Goal: Information Seeking & Learning: Check status

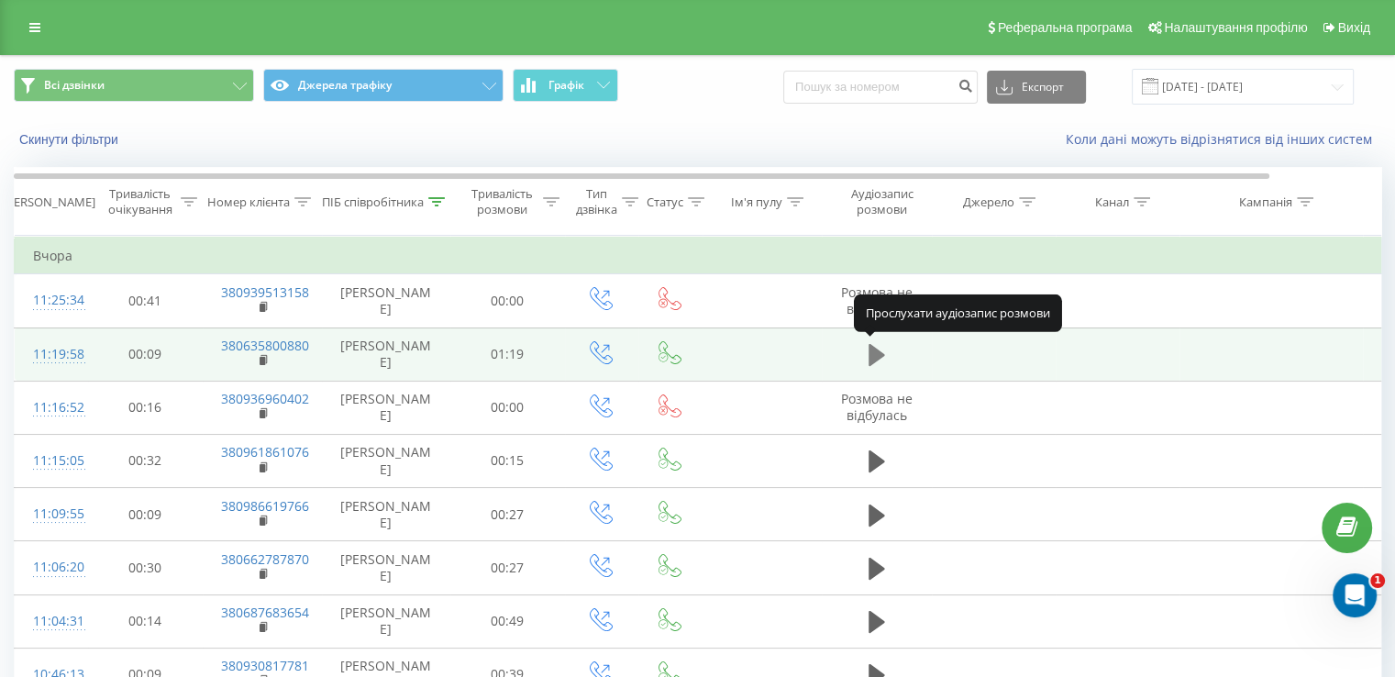
click at [877, 350] on icon at bounding box center [876, 355] width 17 height 22
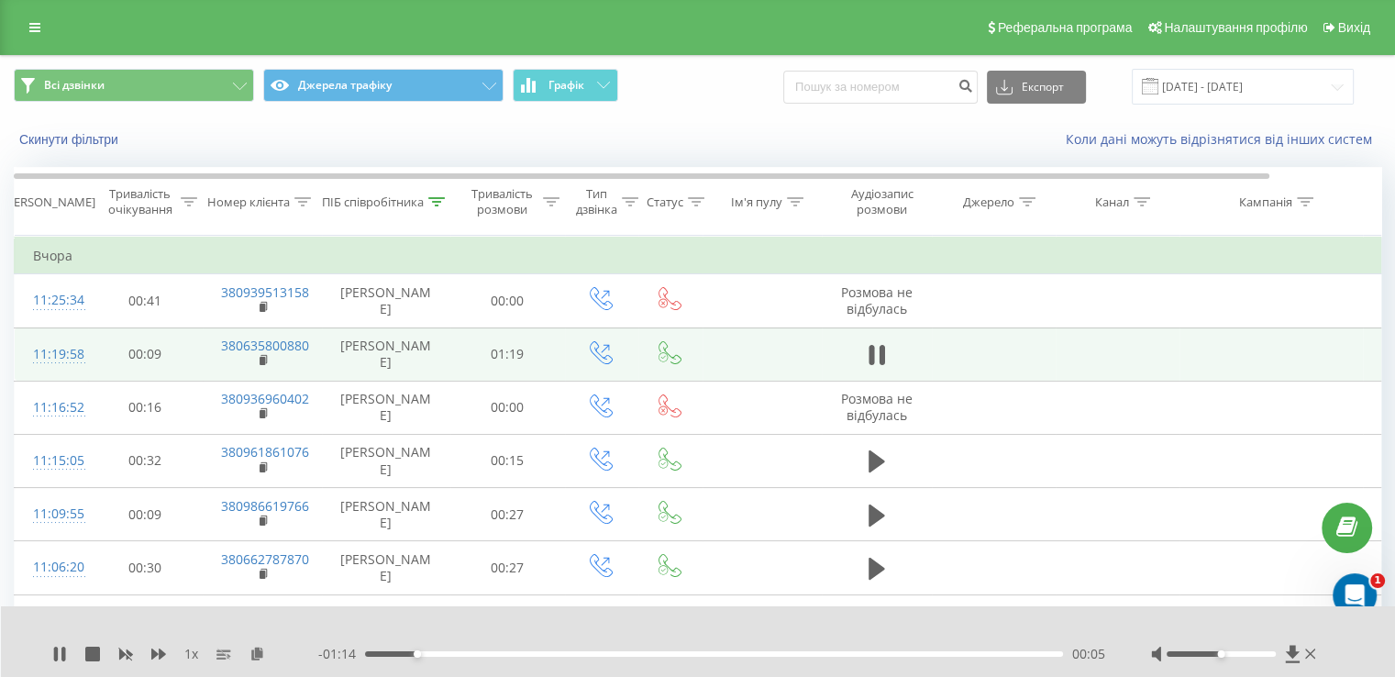
click at [877, 350] on icon at bounding box center [876, 355] width 17 height 26
click at [1310, 656] on icon at bounding box center [1310, 653] width 11 height 15
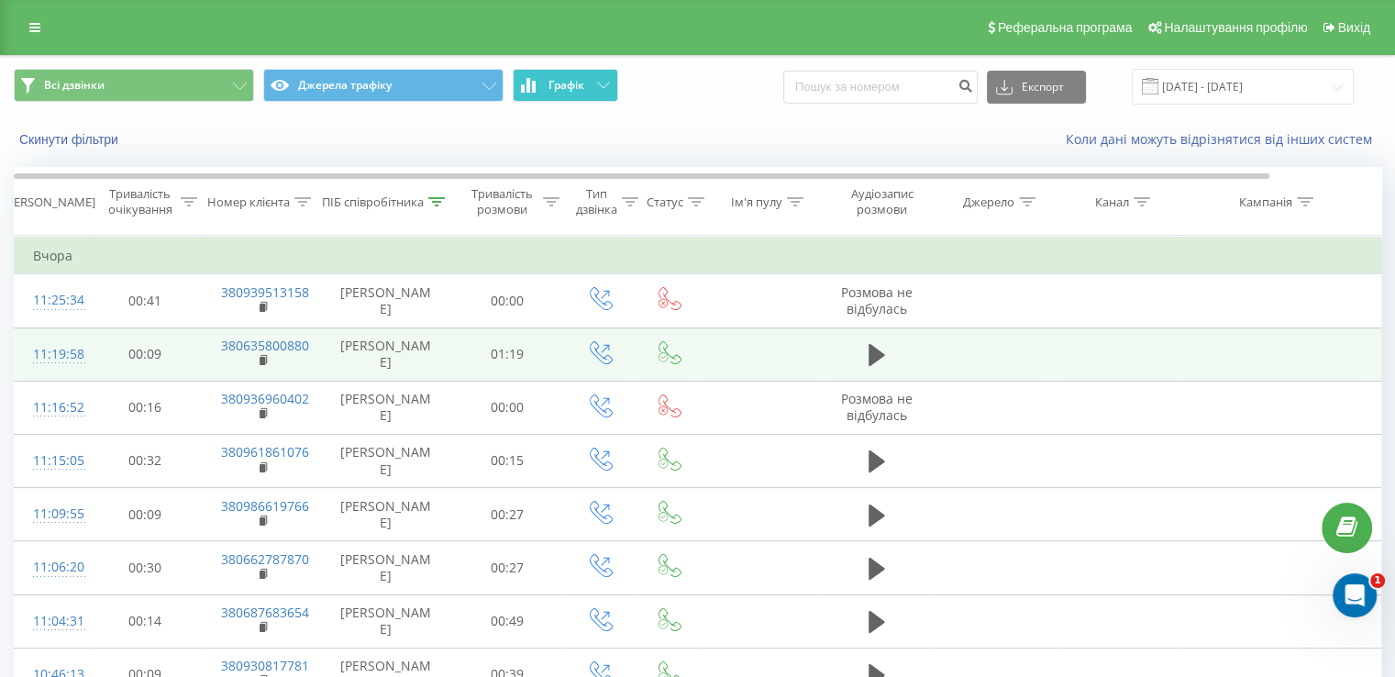
click at [593, 78] on button "Графік" at bounding box center [565, 85] width 105 height 33
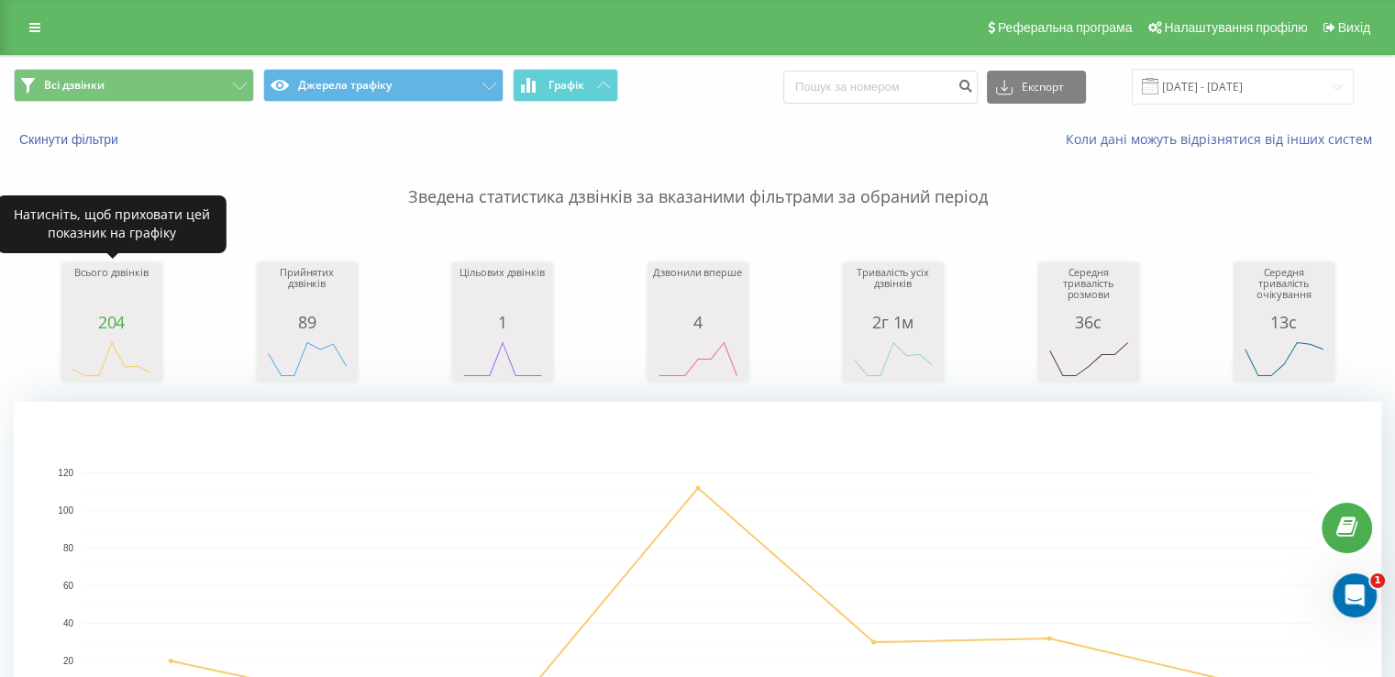
click at [106, 319] on div "204" at bounding box center [112, 322] width 92 height 18
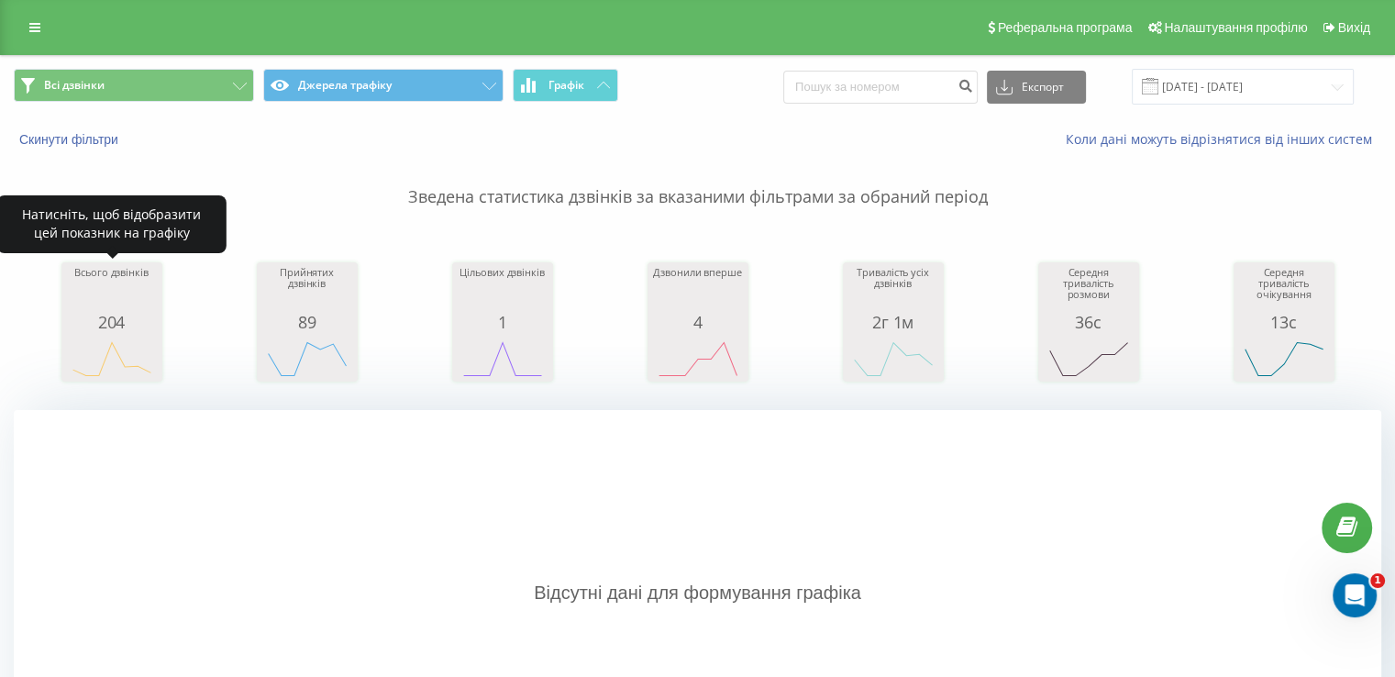
click at [106, 319] on div "204" at bounding box center [112, 322] width 92 height 18
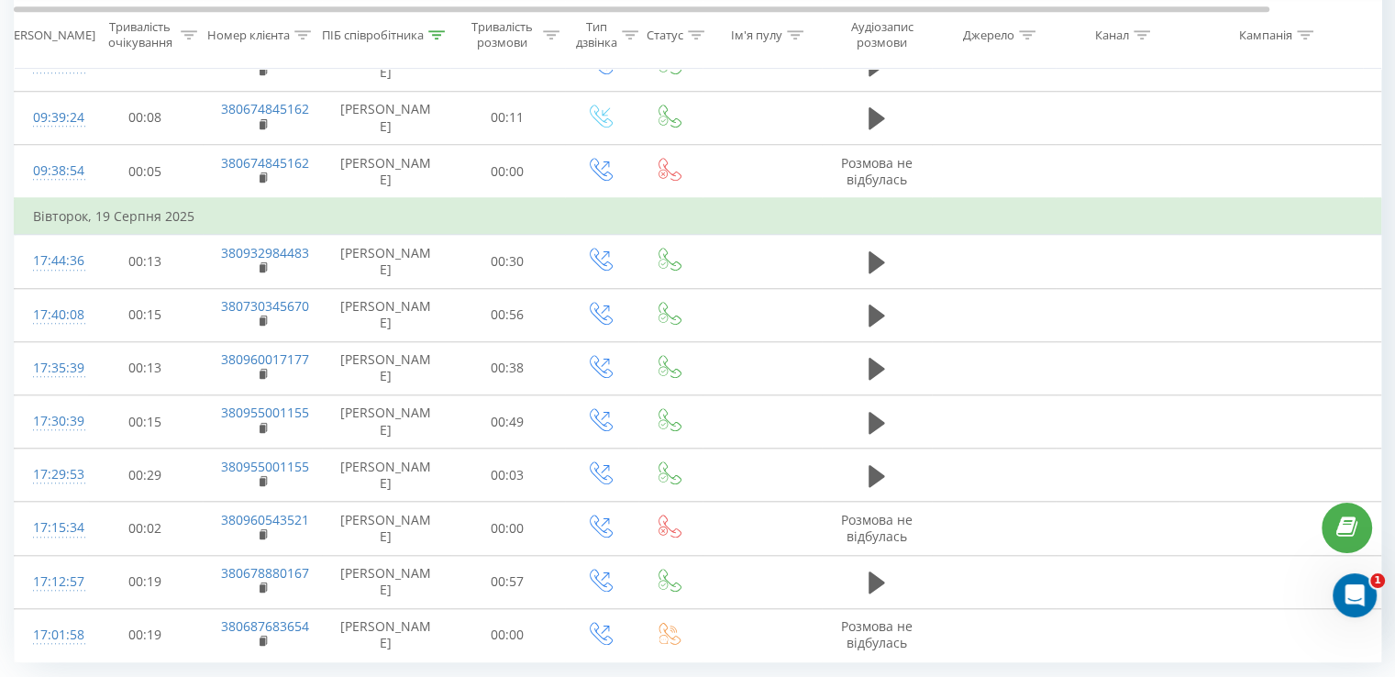
scroll to position [1655, 0]
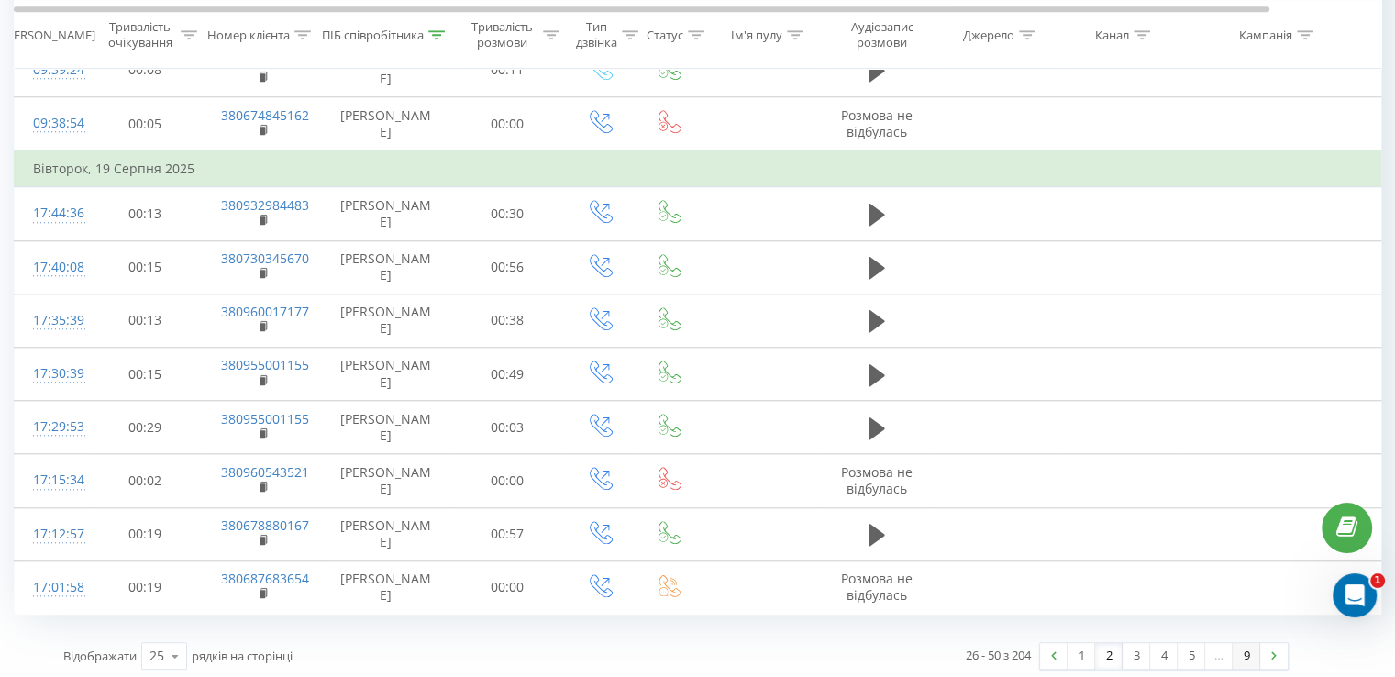
click at [1243, 649] on link "9" at bounding box center [1246, 656] width 28 height 26
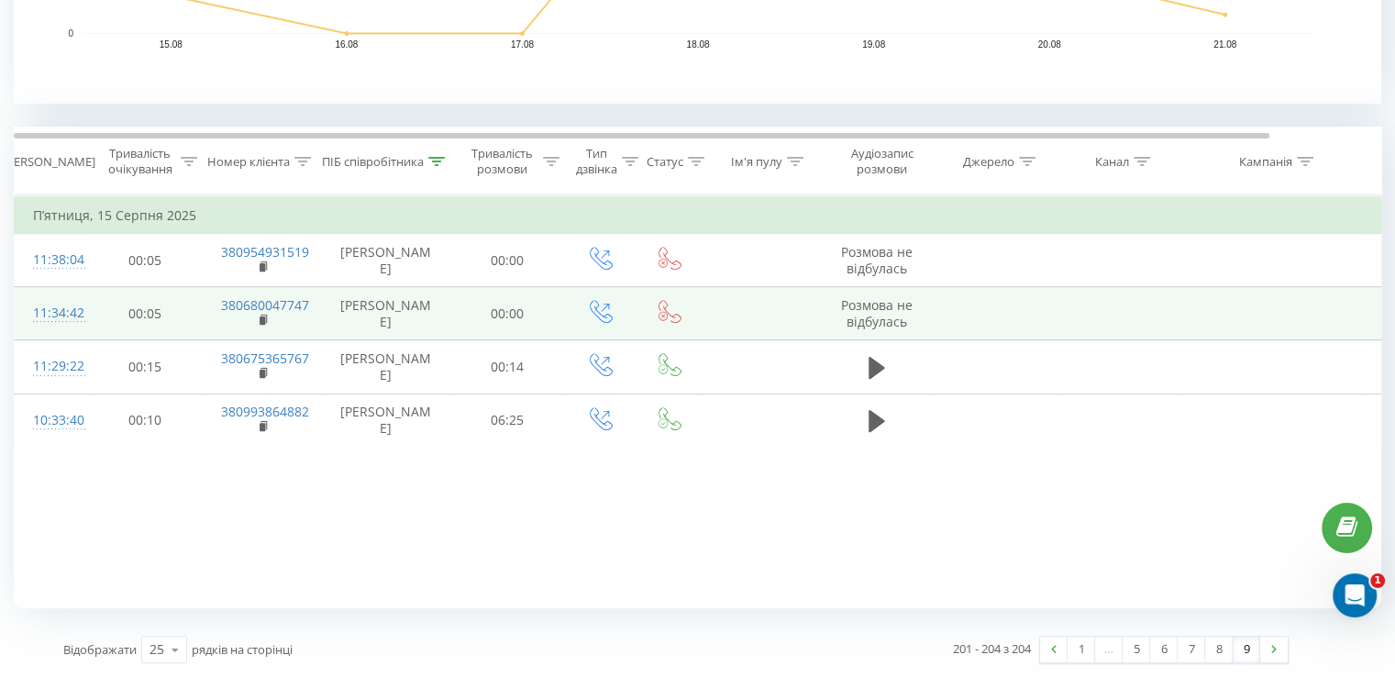
scroll to position [664, 0]
click at [1218, 648] on link "8" at bounding box center [1219, 650] width 28 height 26
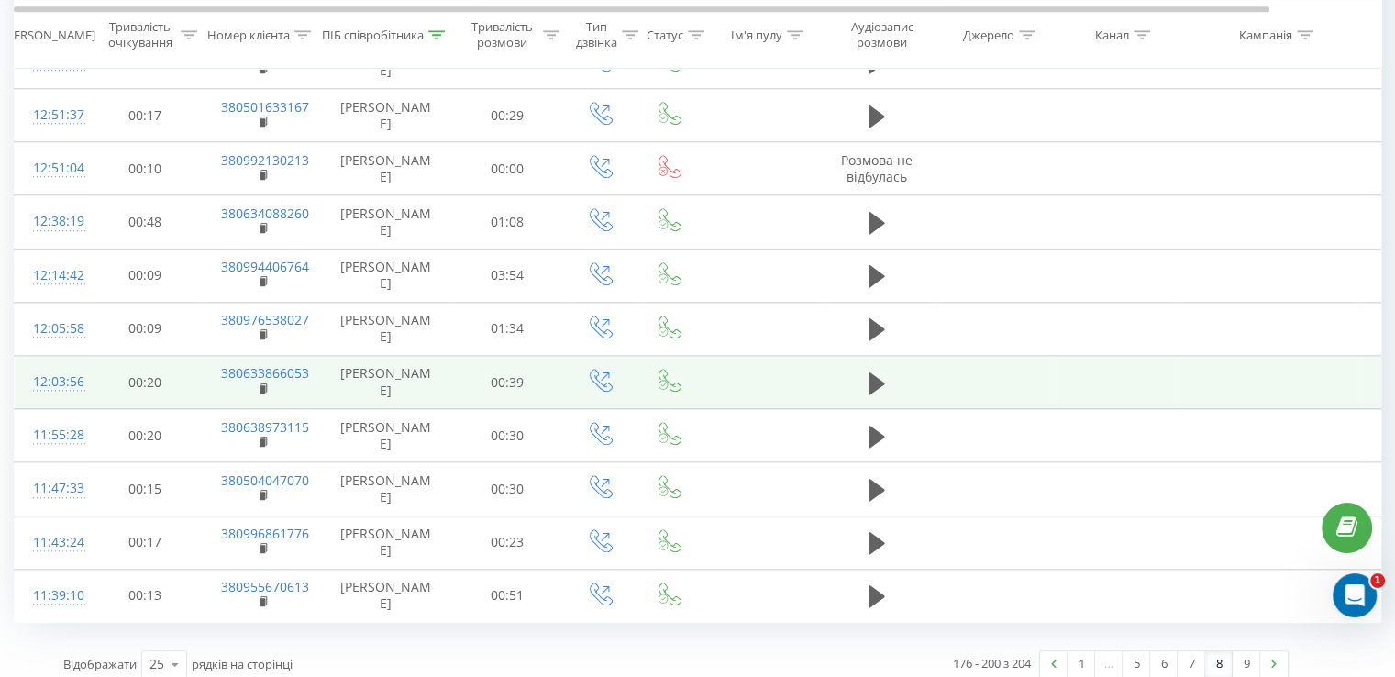
scroll to position [1655, 0]
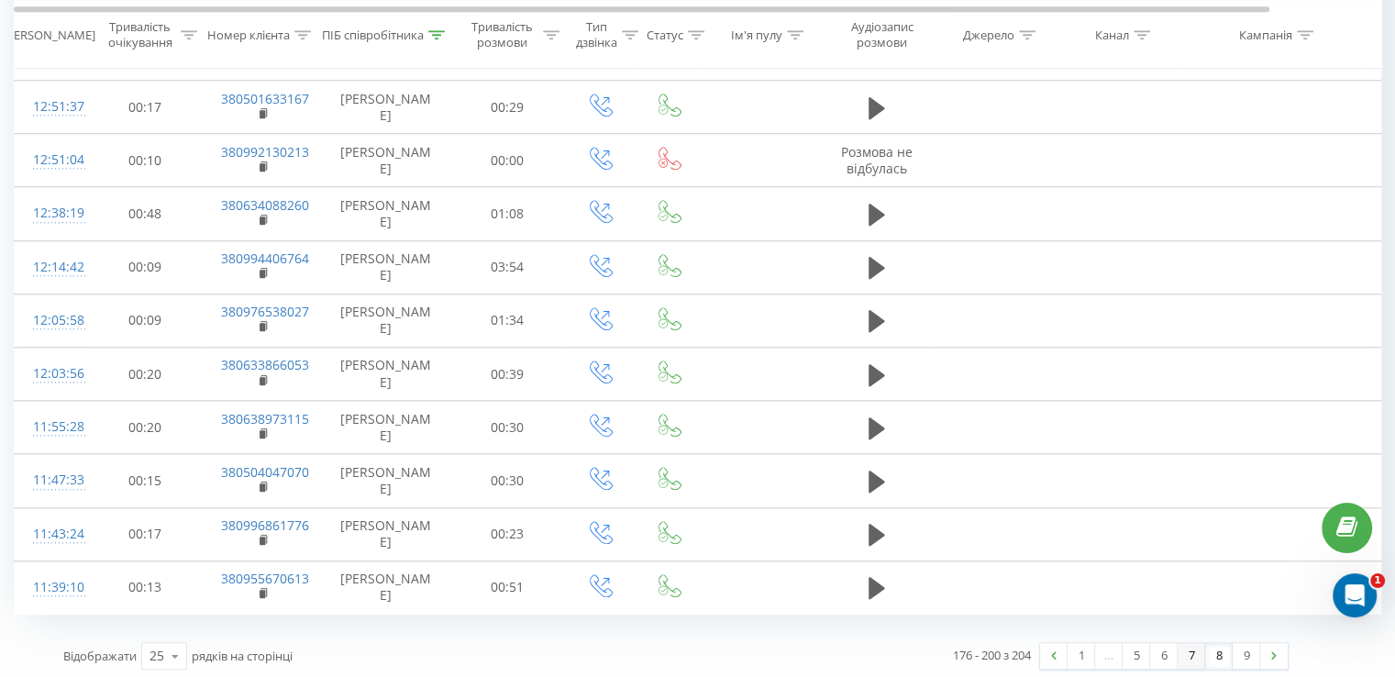
click at [1188, 650] on link "7" at bounding box center [1191, 656] width 28 height 26
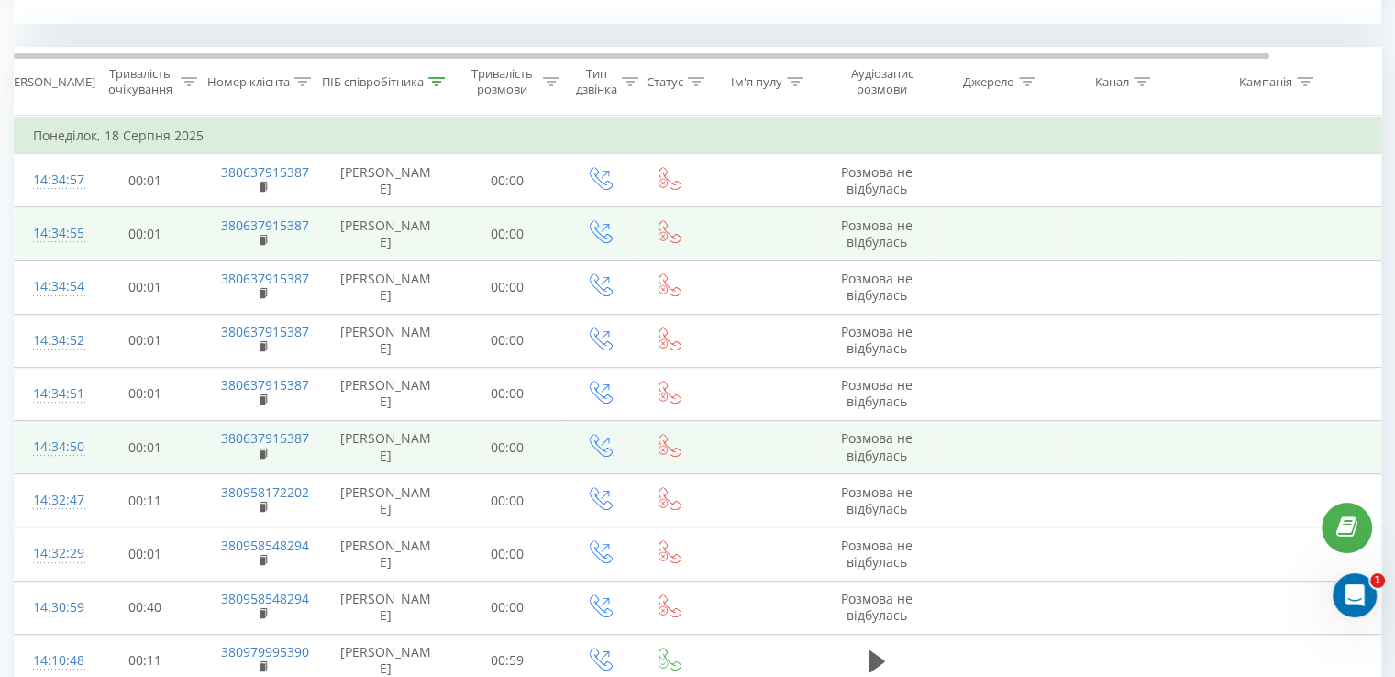
scroll to position [1619, 0]
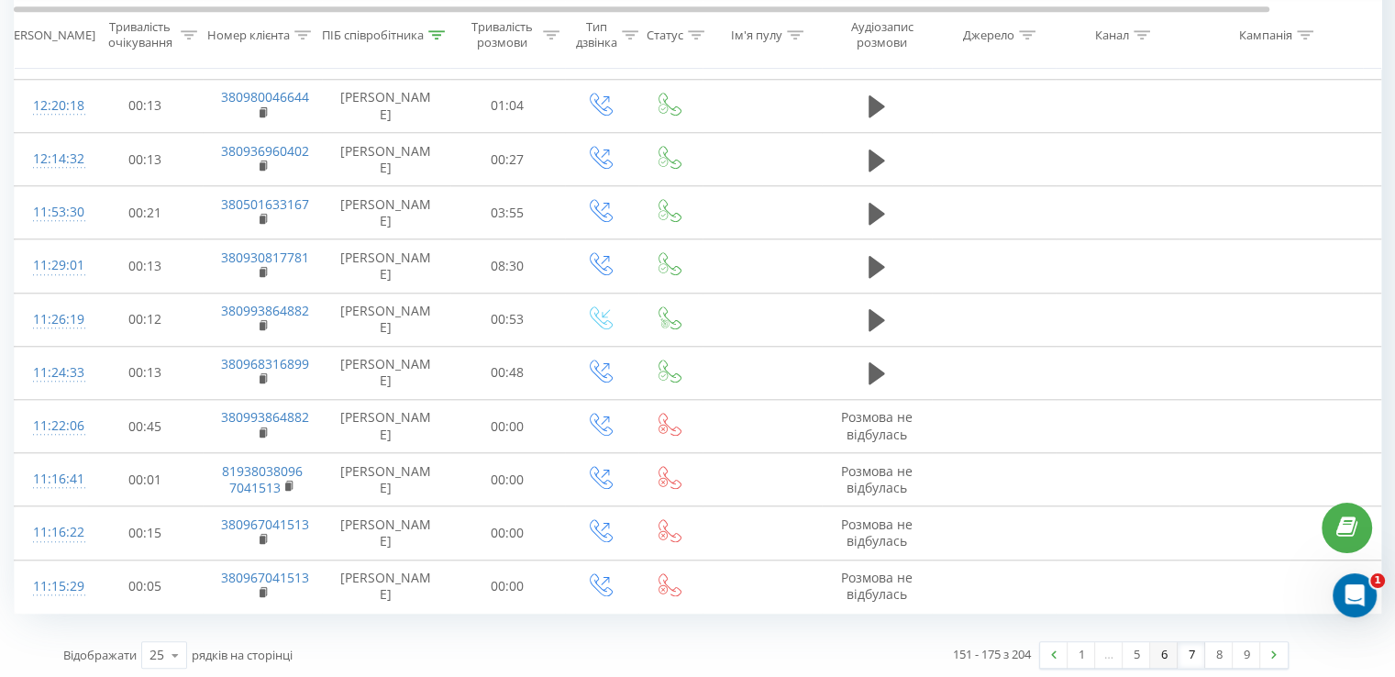
click at [1160, 646] on link "6" at bounding box center [1164, 655] width 28 height 26
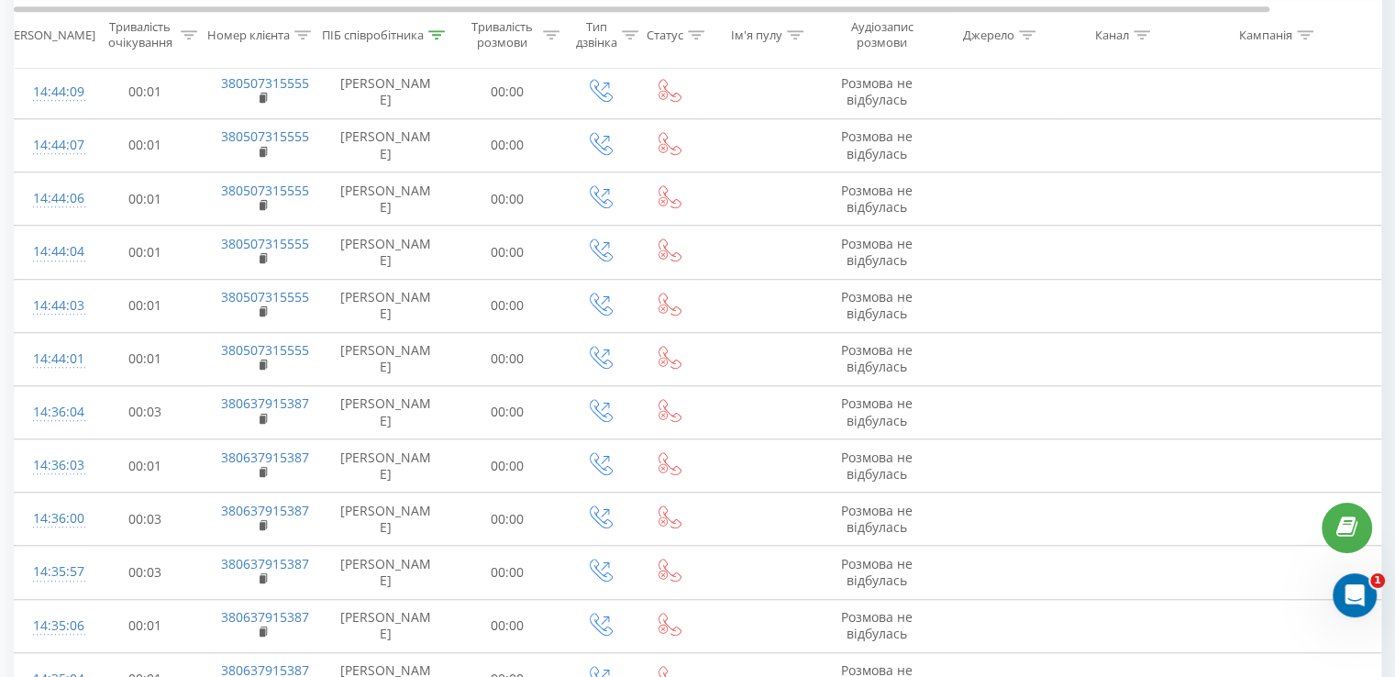
scroll to position [1619, 0]
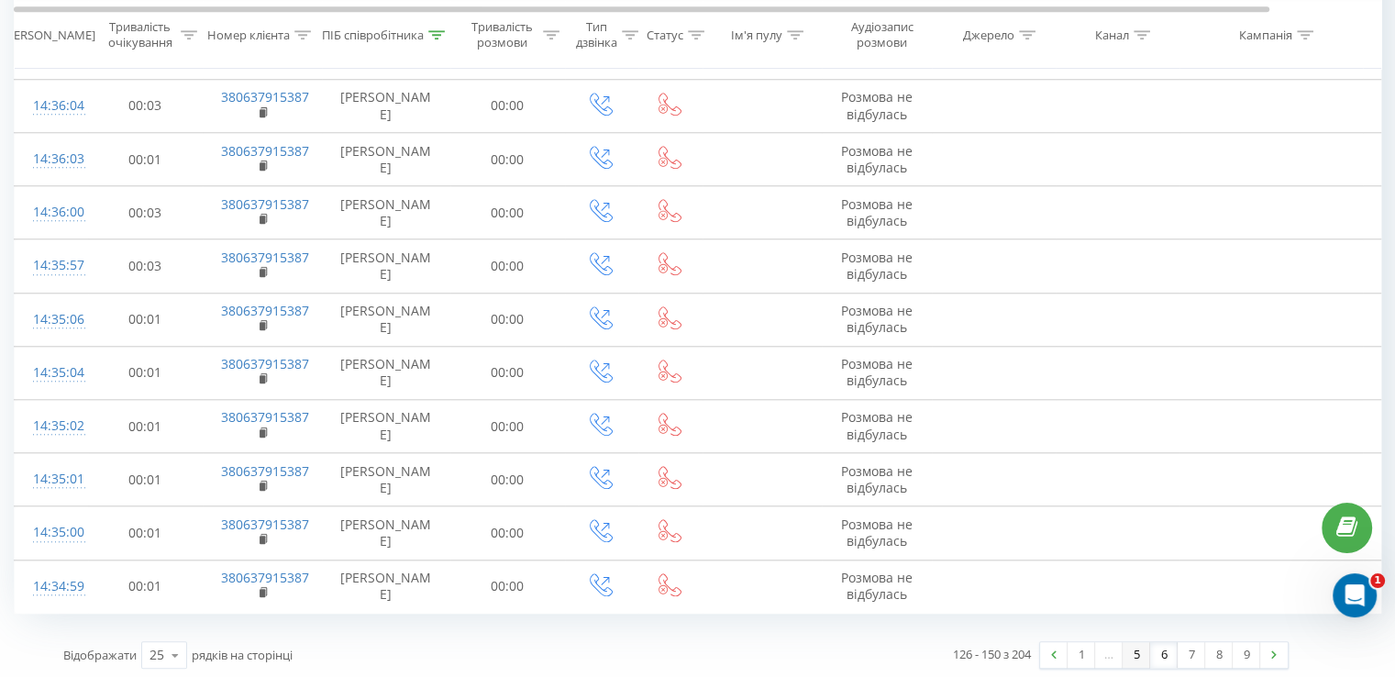
click at [1143, 647] on link "5" at bounding box center [1136, 655] width 28 height 26
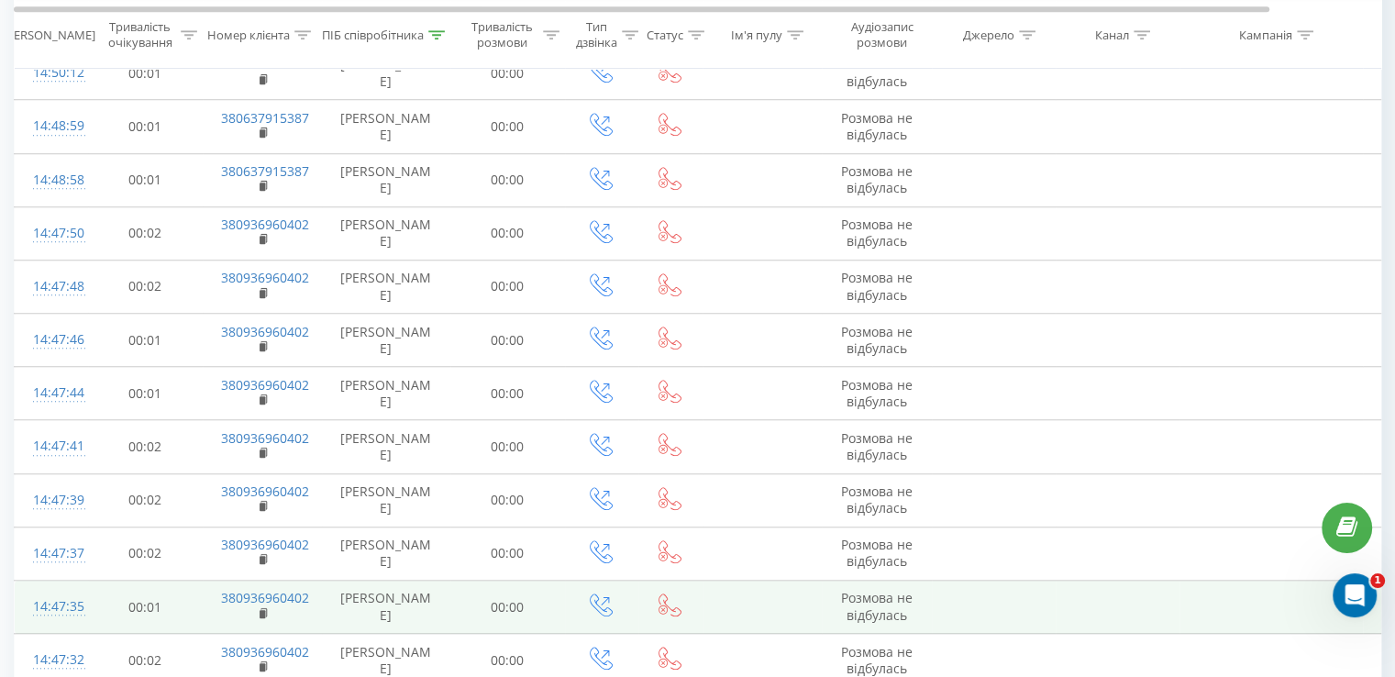
scroll to position [1619, 0]
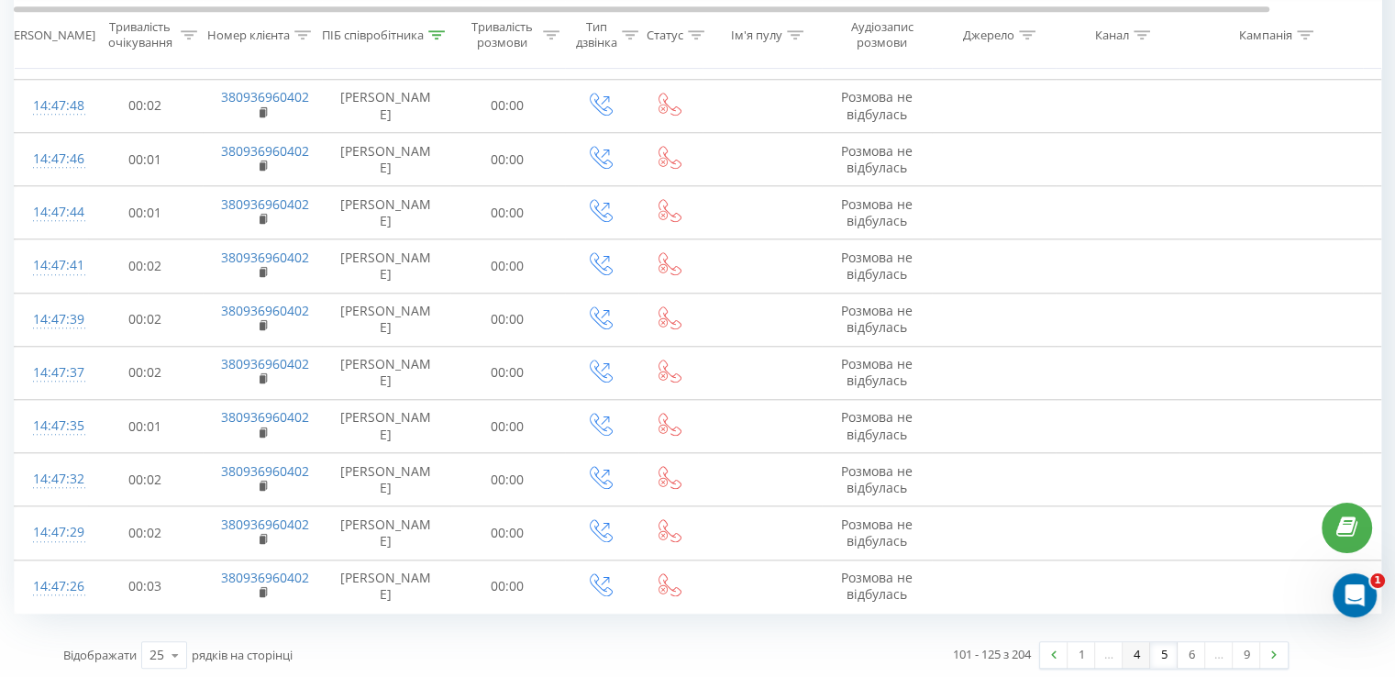
click at [1128, 649] on link "4" at bounding box center [1136, 655] width 28 height 26
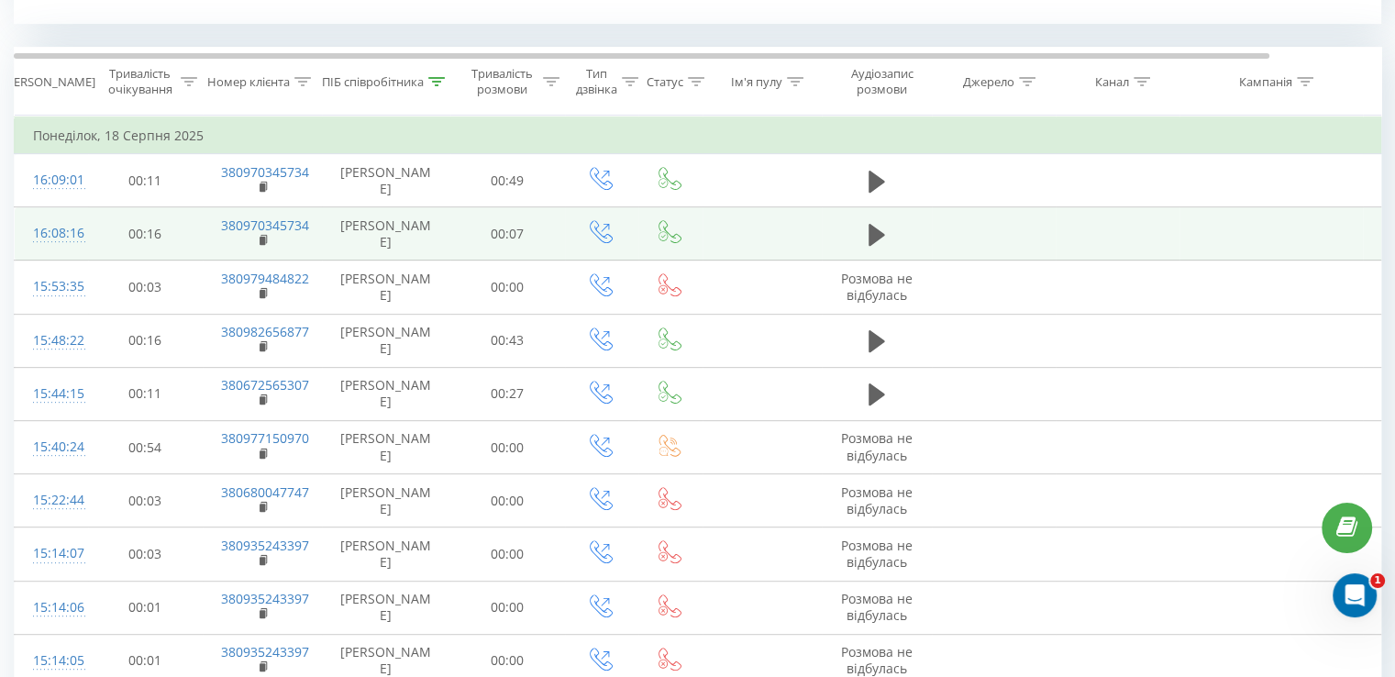
scroll to position [1619, 0]
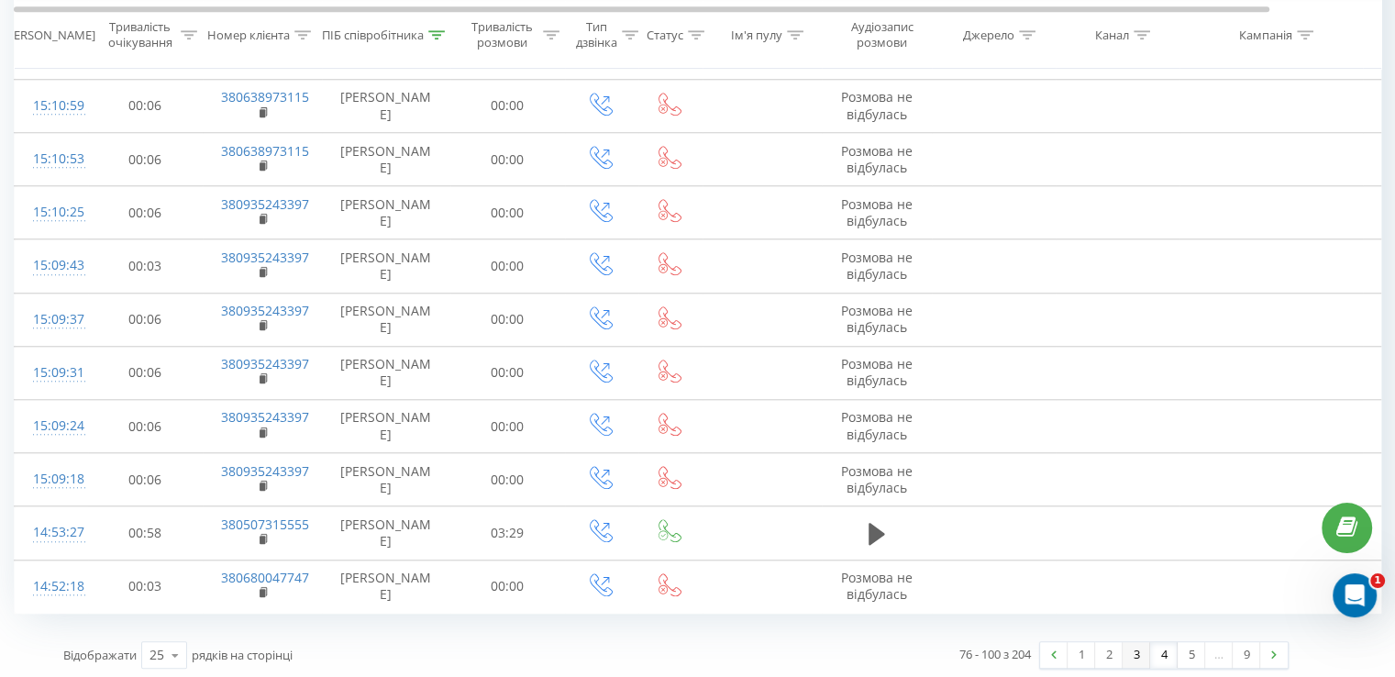
click at [1130, 650] on link "3" at bounding box center [1136, 655] width 28 height 26
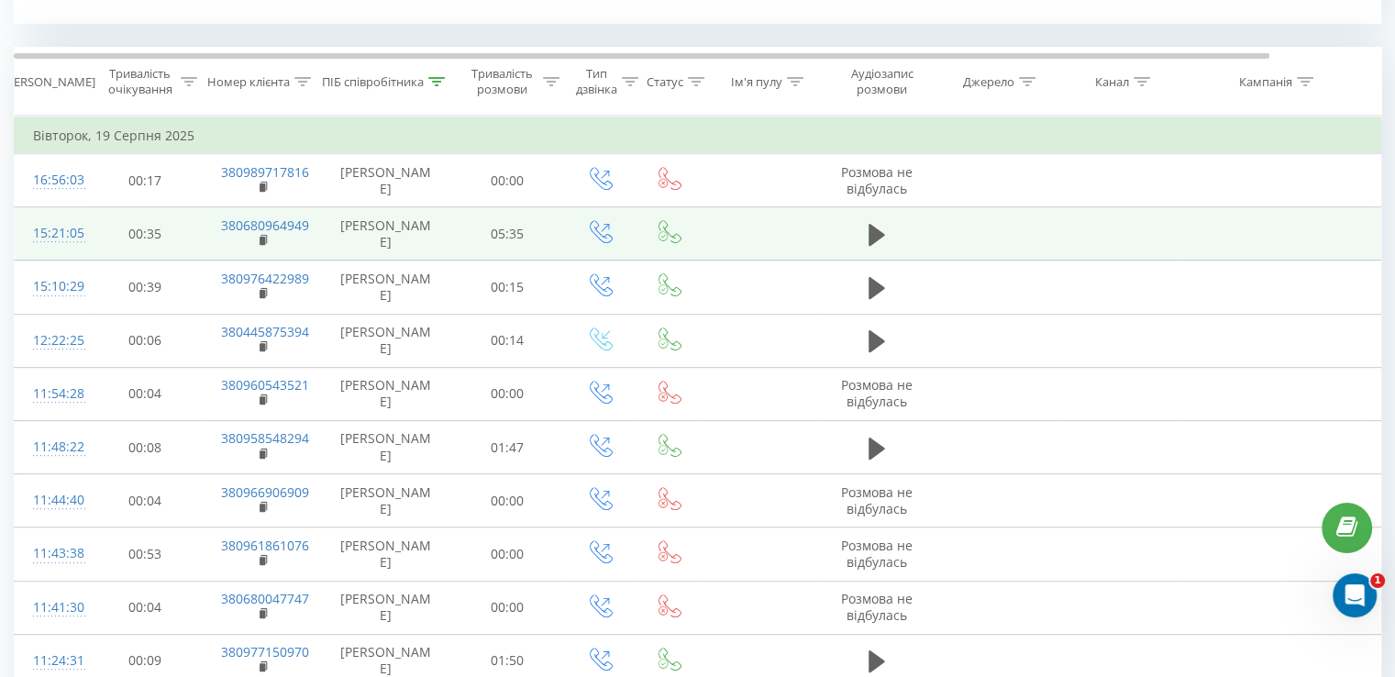
scroll to position [1655, 0]
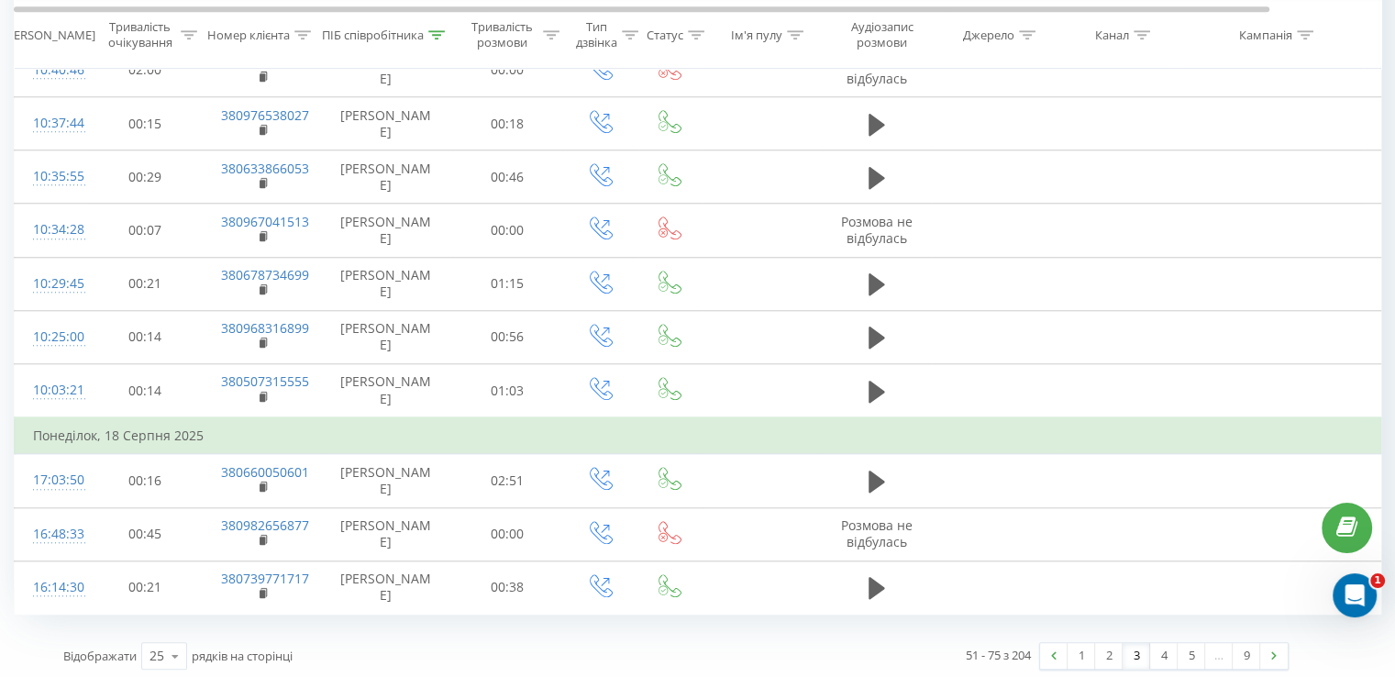
click at [1122, 650] on link "3" at bounding box center [1136, 656] width 28 height 26
click at [1077, 643] on link "1" at bounding box center [1081, 656] width 28 height 26
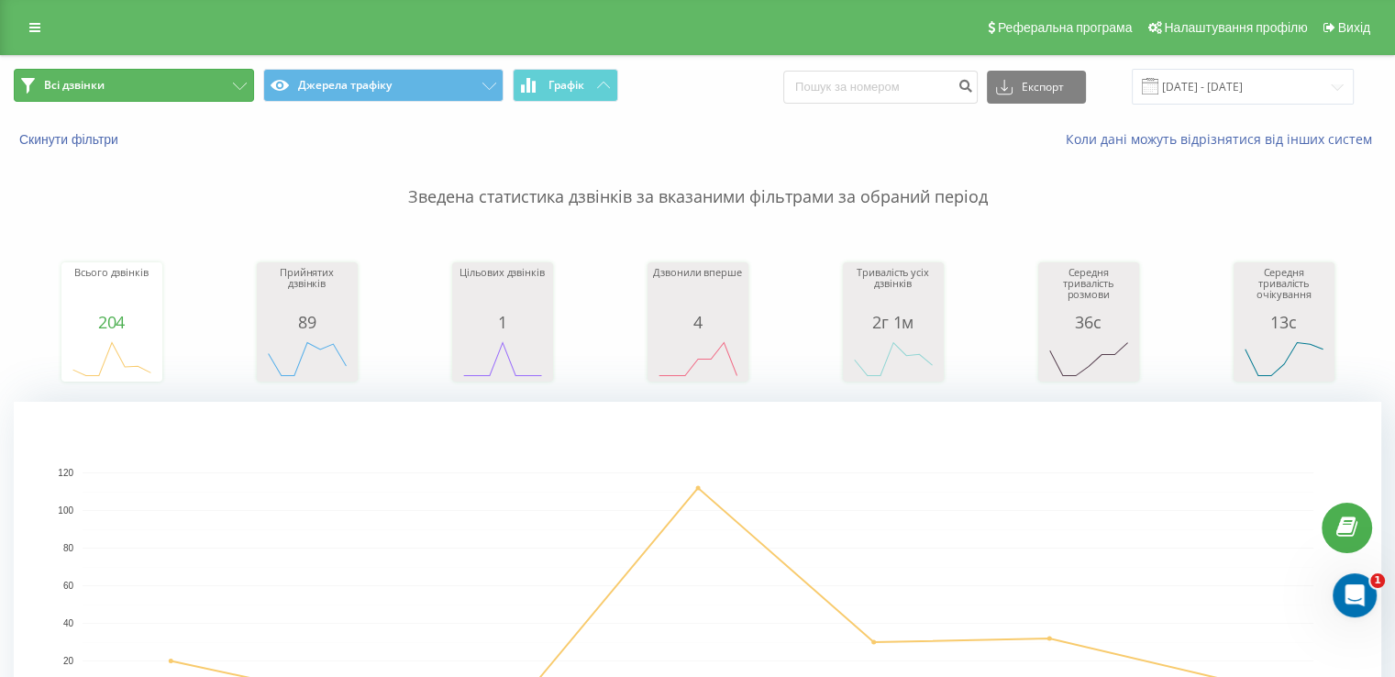
click at [90, 93] on button "Всі дзвінки" at bounding box center [134, 85] width 240 height 33
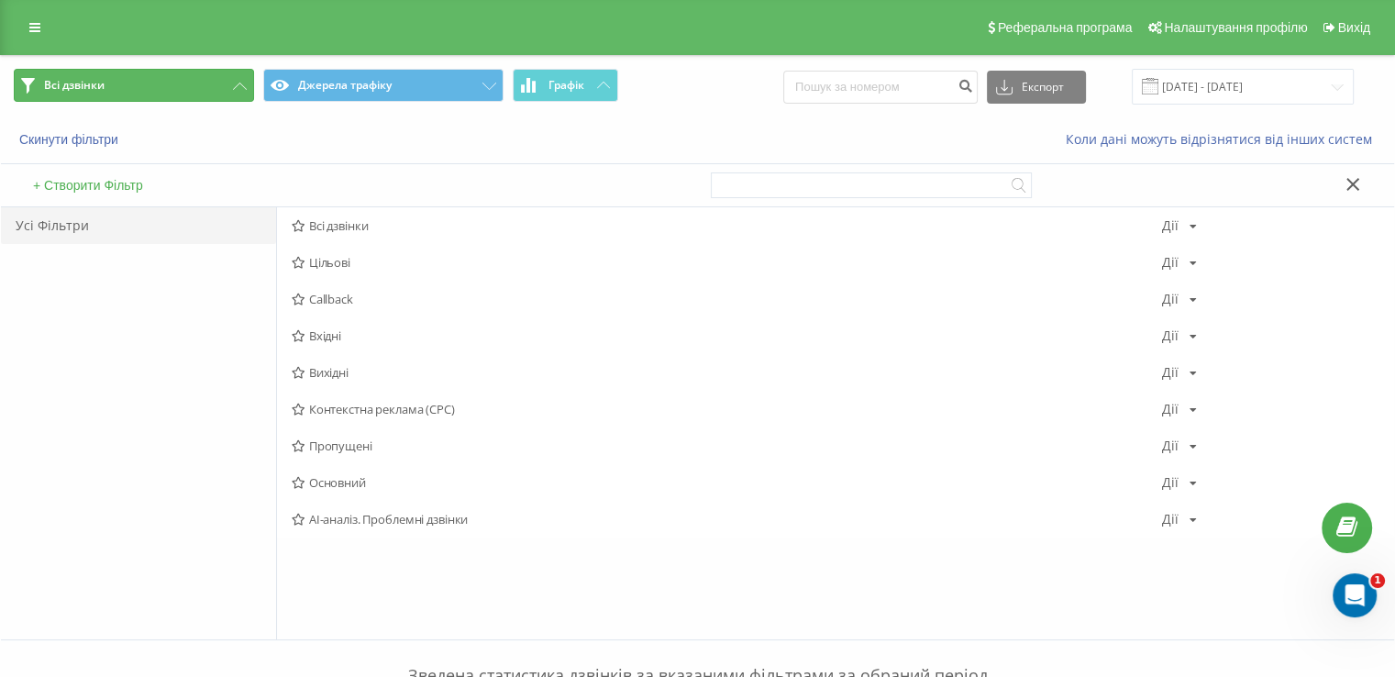
click at [112, 84] on button "Всі дзвінки" at bounding box center [134, 85] width 240 height 33
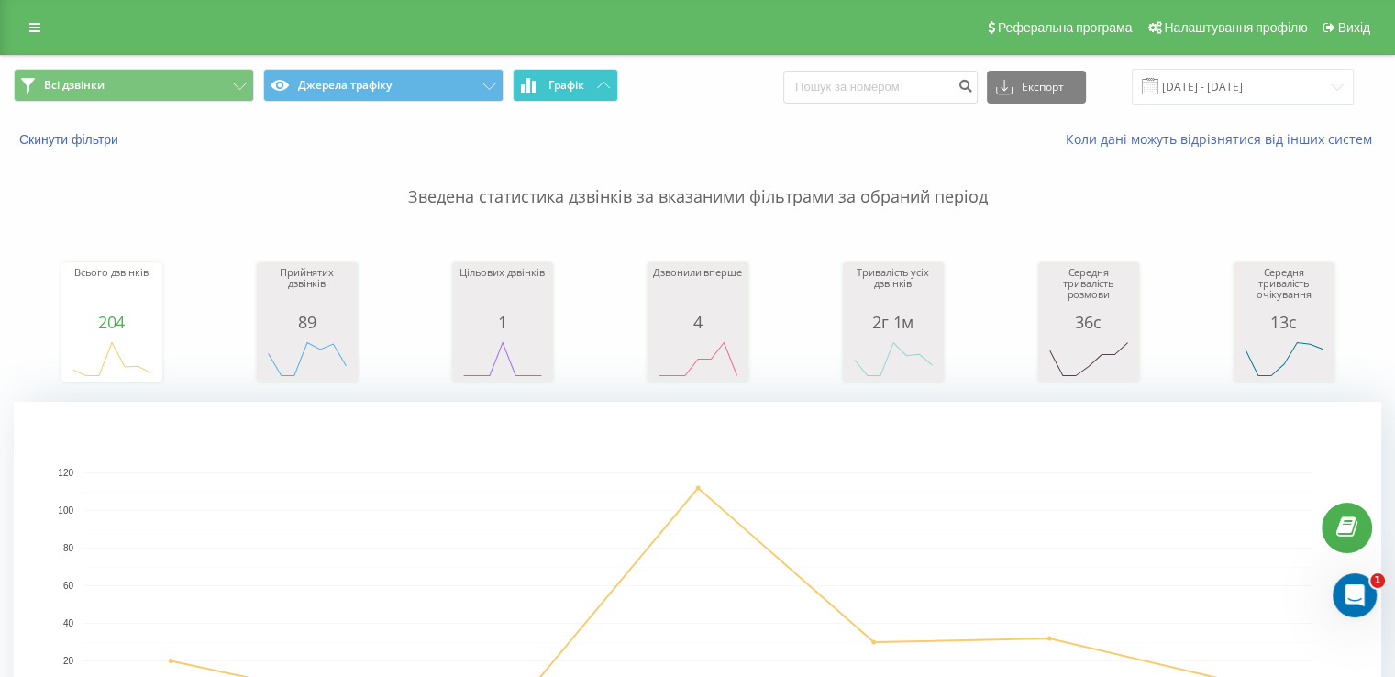
click at [599, 82] on icon at bounding box center [603, 85] width 13 height 6
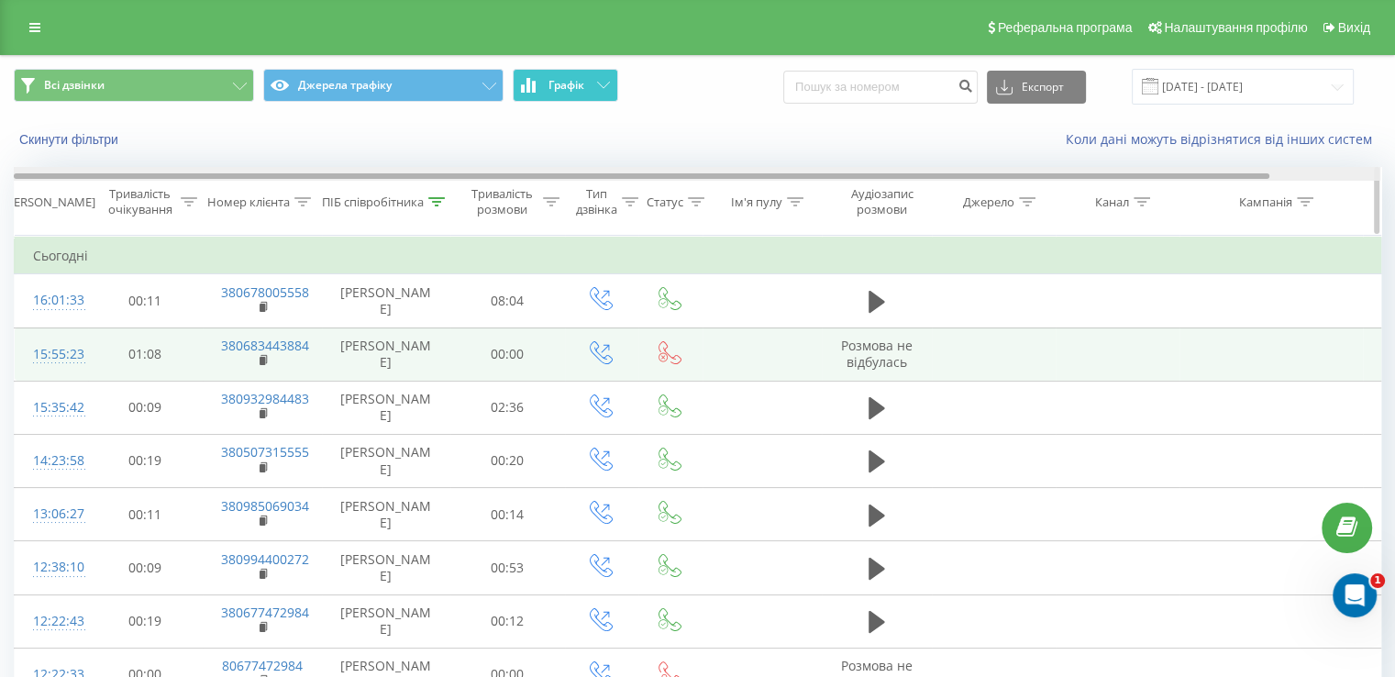
click at [1338, 174] on div at bounding box center [697, 174] width 1366 height 14
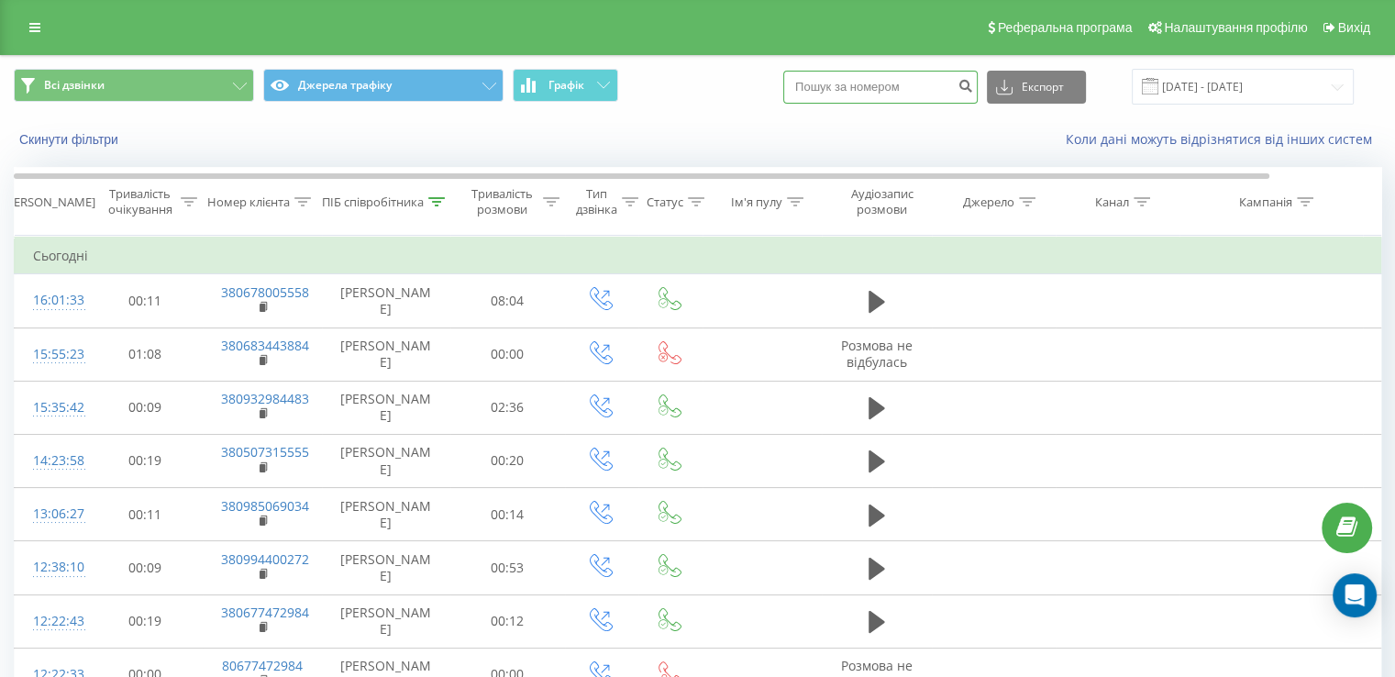
click at [873, 99] on input at bounding box center [880, 87] width 194 height 33
click at [440, 194] on div "ПІБ співробітника" at bounding box center [383, 202] width 123 height 16
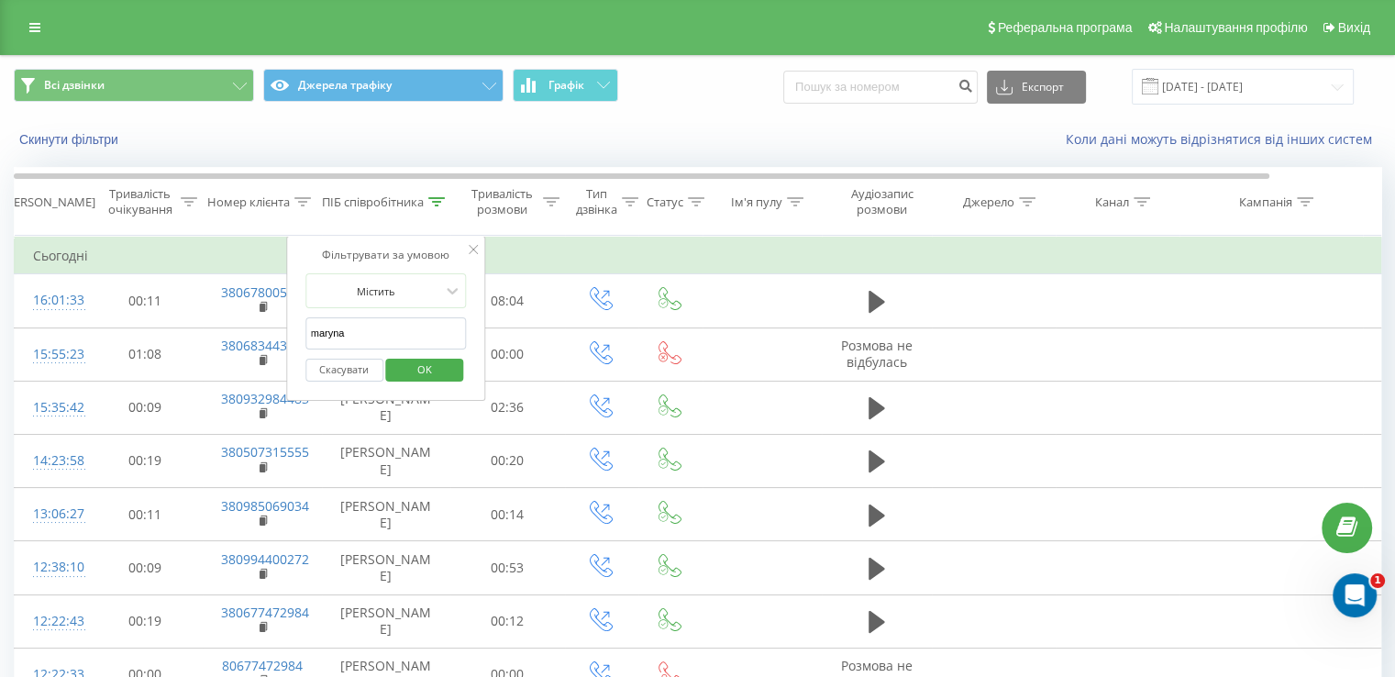
click at [358, 332] on input "maryna" at bounding box center [385, 333] width 161 height 32
click at [388, 283] on div at bounding box center [376, 290] width 130 height 17
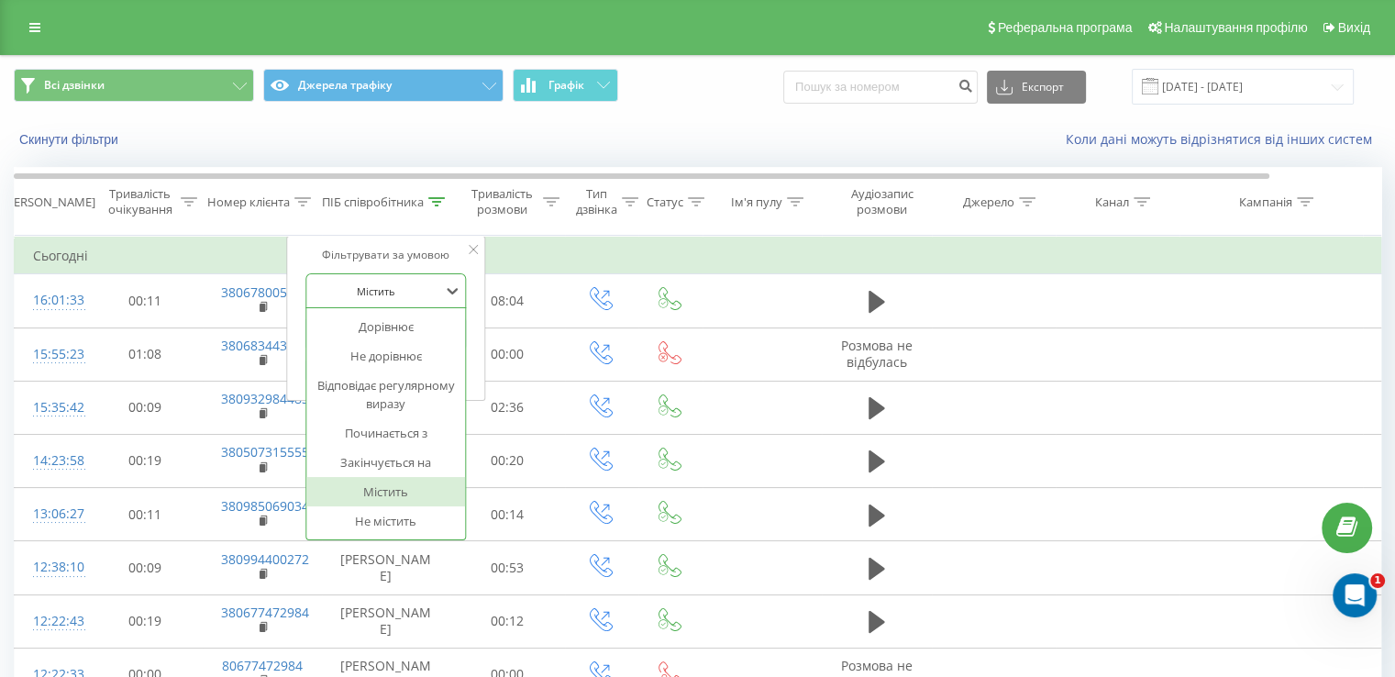
click at [388, 283] on div at bounding box center [376, 290] width 130 height 17
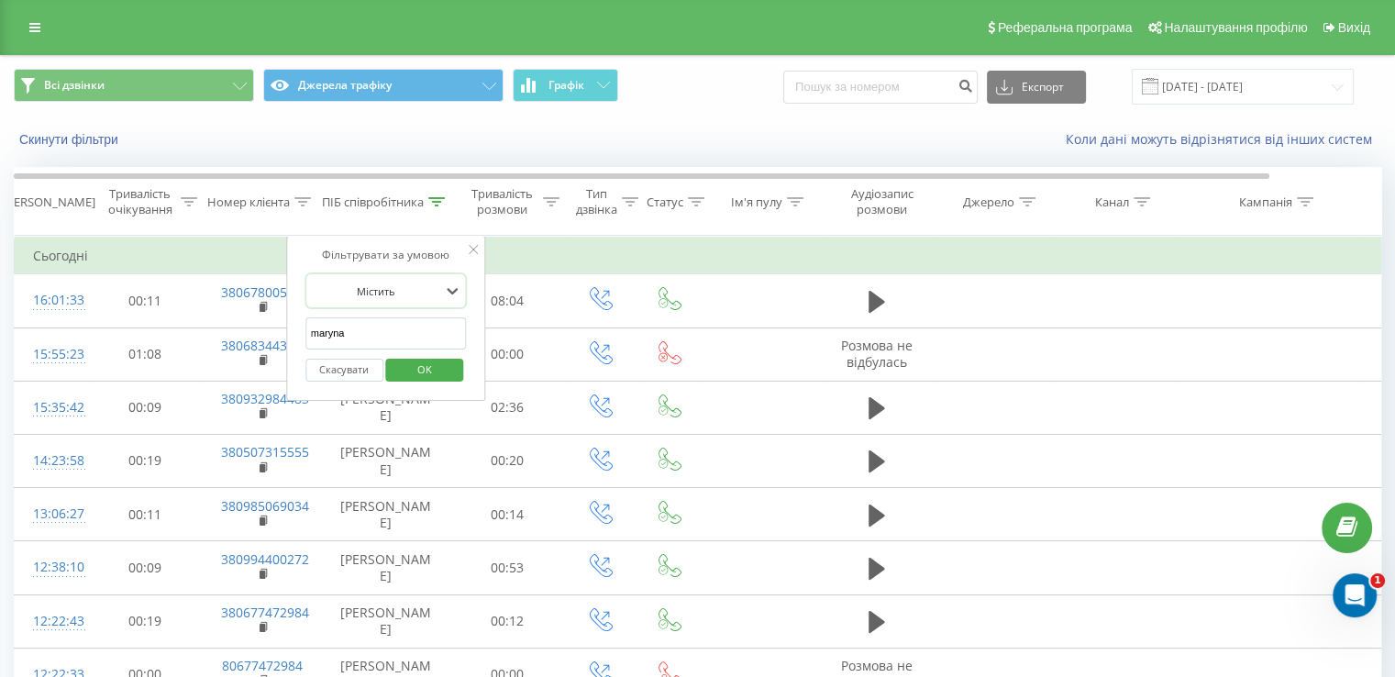
click at [364, 322] on input "maryna" at bounding box center [385, 333] width 161 height 32
click at [603, 237] on td "Сьогодні" at bounding box center [757, 255] width 1485 height 37
drag, startPoint x: 370, startPoint y: 336, endPoint x: 306, endPoint y: 325, distance: 65.1
click at [306, 325] on input "maryna" at bounding box center [385, 333] width 161 height 32
click at [326, 324] on input "text" at bounding box center [385, 333] width 161 height 32
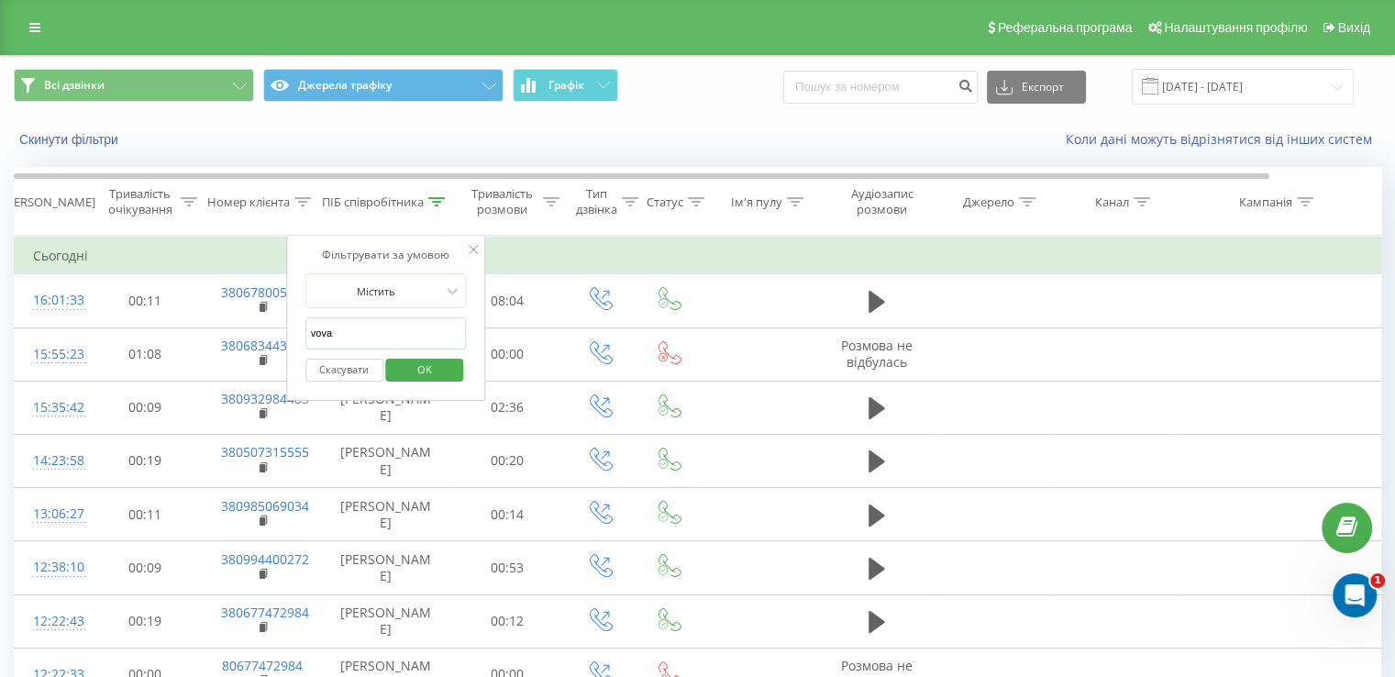
type input "vova"
click at [433, 369] on span "OK" at bounding box center [424, 369] width 51 height 28
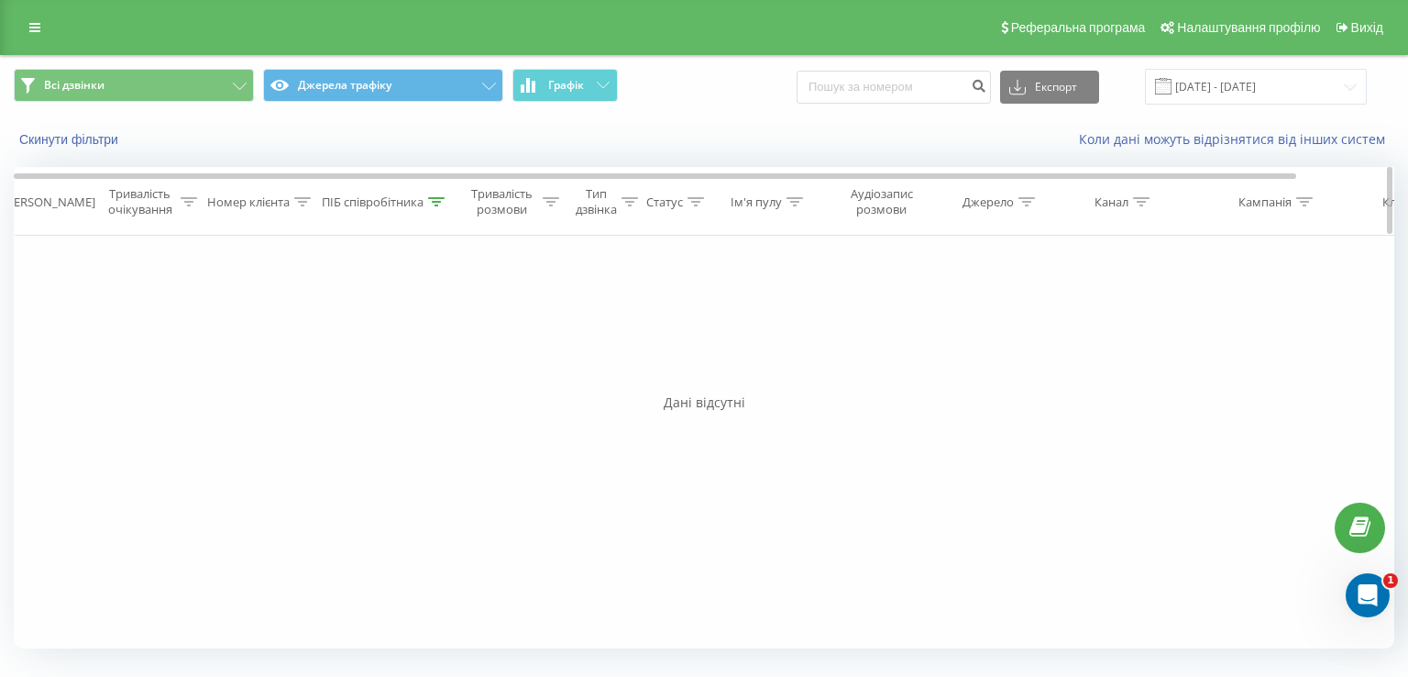
click at [443, 197] on icon at bounding box center [436, 201] width 17 height 9
click at [367, 331] on input "vova" at bounding box center [385, 333] width 161 height 32
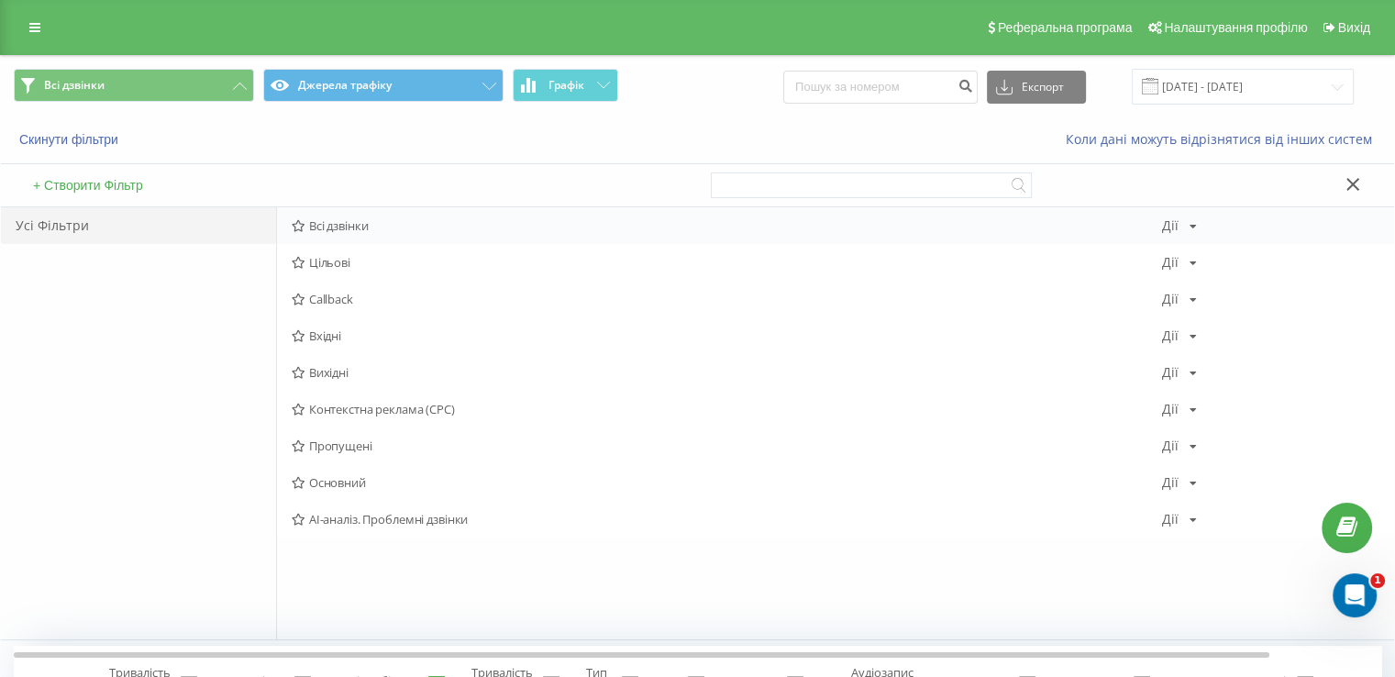
click at [415, 225] on span "Всі дзвінки" at bounding box center [727, 225] width 870 height 13
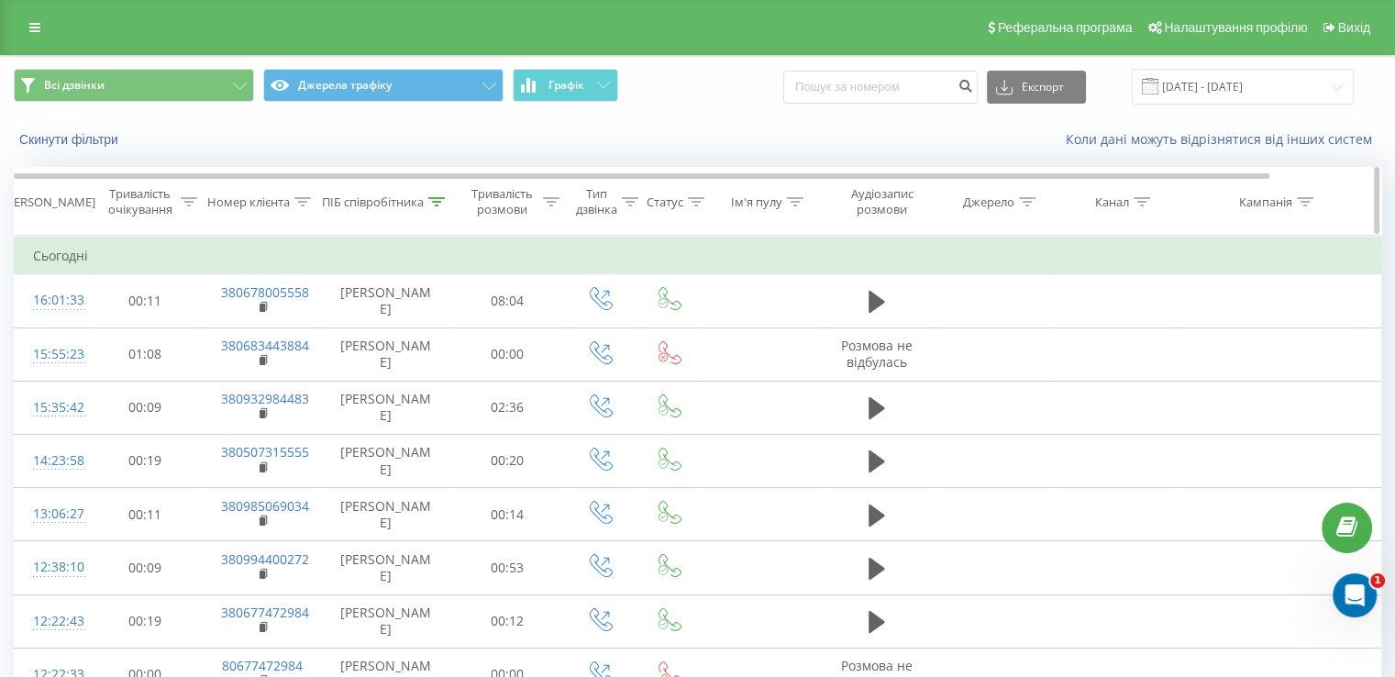
click at [440, 200] on icon at bounding box center [436, 201] width 17 height 9
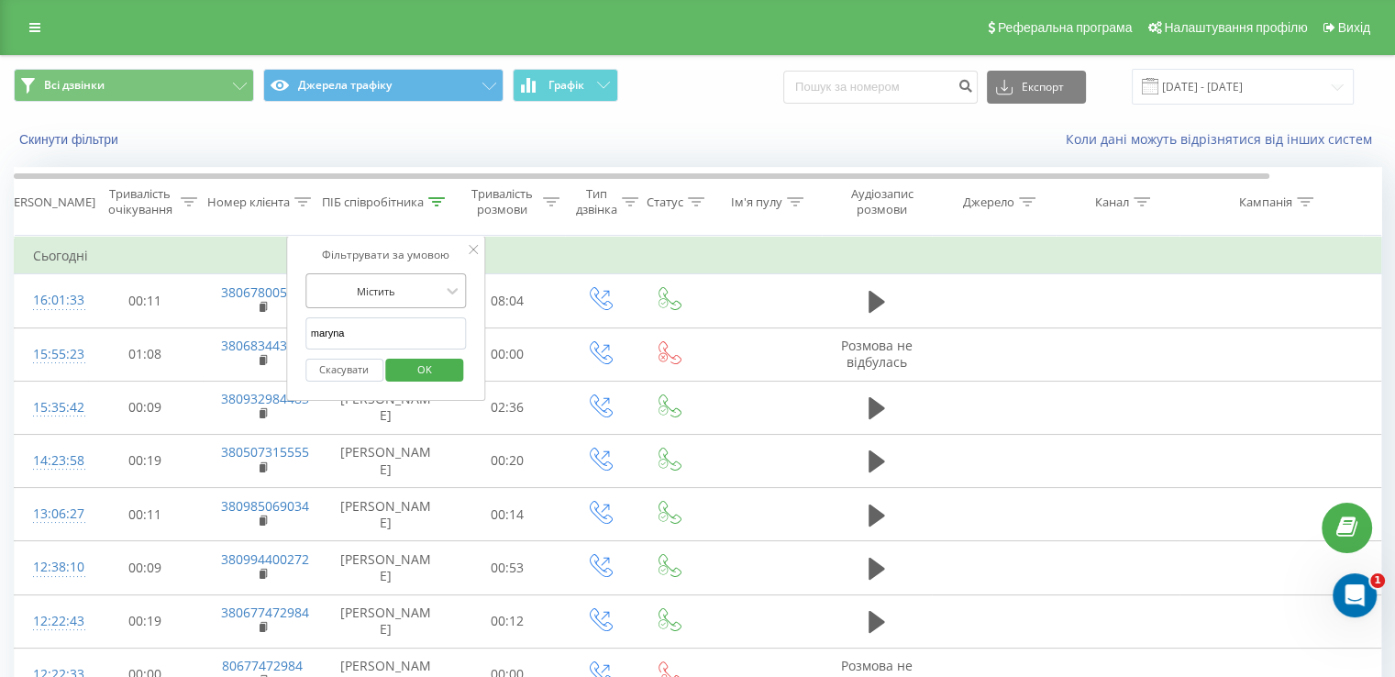
click at [415, 292] on div at bounding box center [376, 290] width 130 height 17
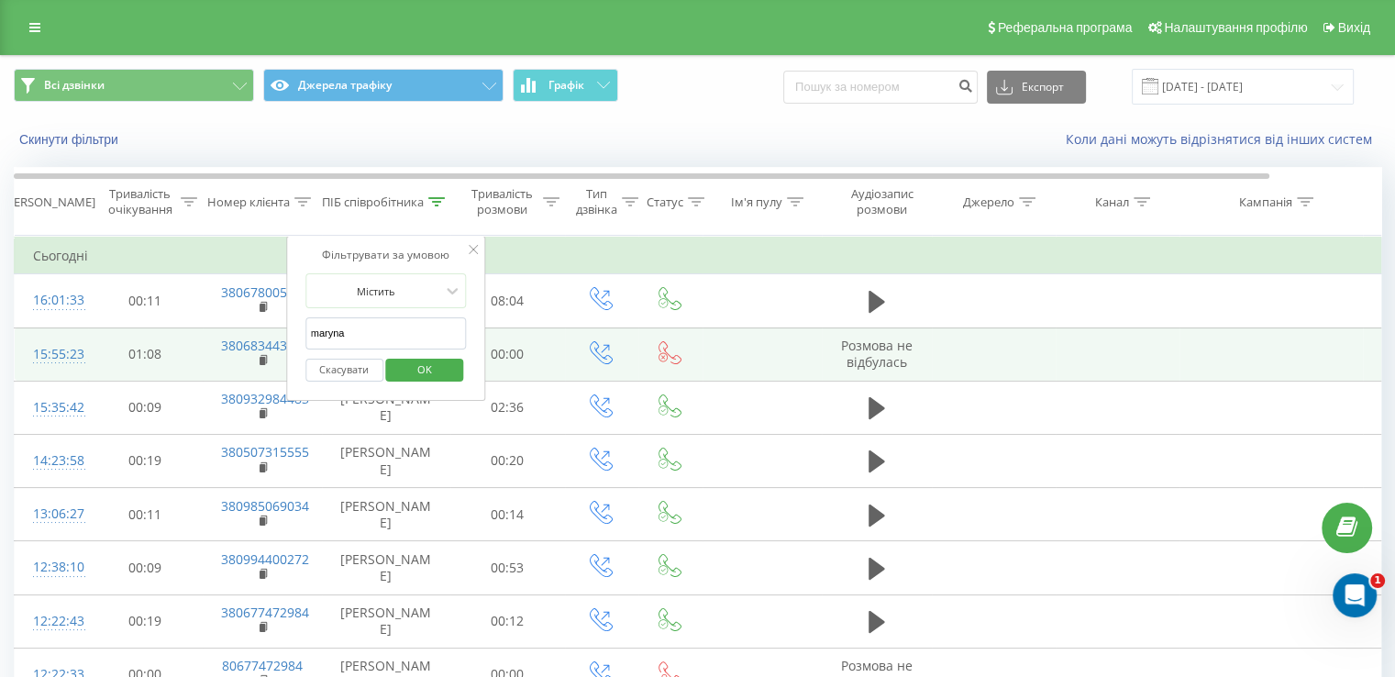
click at [1197, 340] on td at bounding box center [1270, 353] width 183 height 53
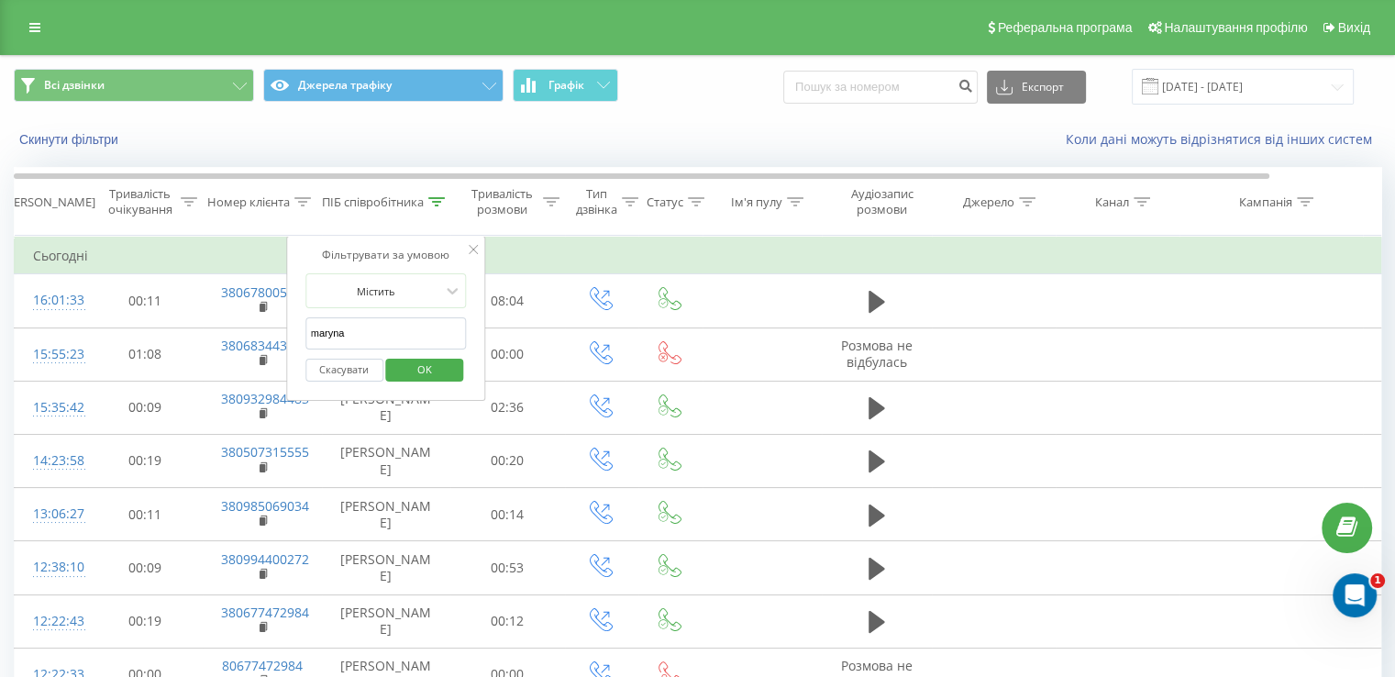
click at [473, 248] on icon at bounding box center [473, 249] width 9 height 9
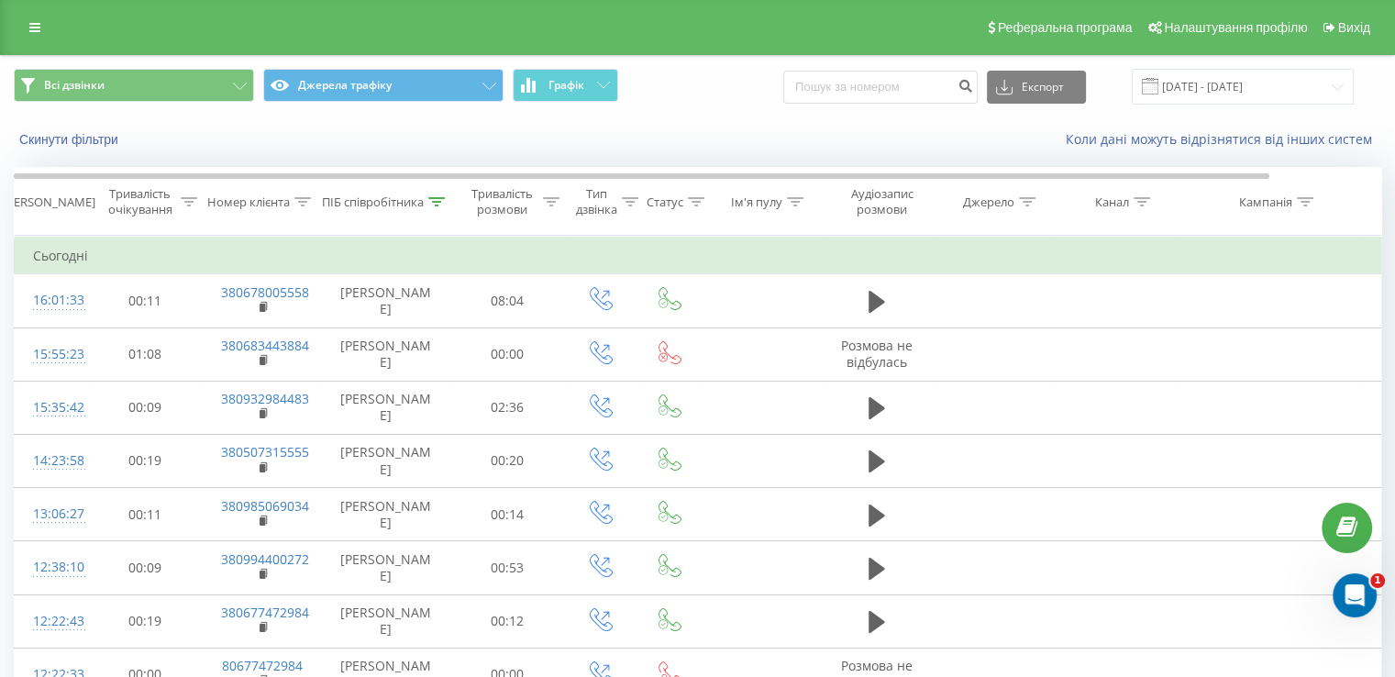
click at [1393, 66] on div "Всі дзвінки Джерела трафіку Графік Експорт .csv .xls .xlsx 15.08.2025 - 21.08.2…" at bounding box center [697, 86] width 1393 height 61
